Goal: Task Accomplishment & Management: Use online tool/utility

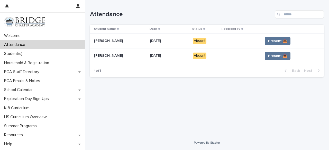
click at [277, 39] on span "Present 📥" at bounding box center [277, 41] width 19 height 5
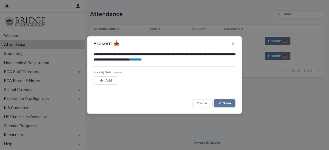
click at [224, 104] on span "Save" at bounding box center [227, 104] width 8 height 4
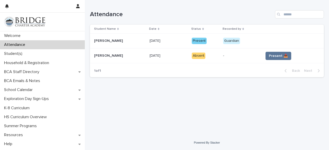
click at [277, 55] on span "Present 📥" at bounding box center [278, 55] width 19 height 5
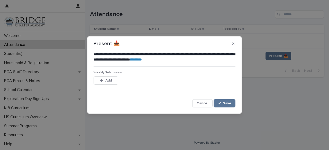
click at [225, 102] on span "Save" at bounding box center [227, 104] width 8 height 4
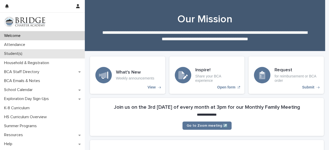
click at [32, 54] on div "Student(s)" at bounding box center [42, 53] width 85 height 9
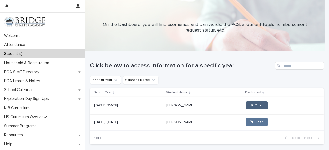
click at [250, 106] on span "🖱 Open" at bounding box center [257, 106] width 14 height 4
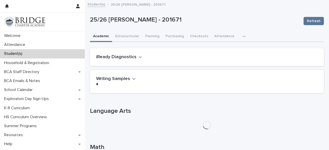
click at [239, 36] on button "button" at bounding box center [244, 36] width 11 height 10
click at [231, 48] on button "General" at bounding box center [232, 50] width 34 height 8
